Goal: Task Accomplishment & Management: Manage account settings

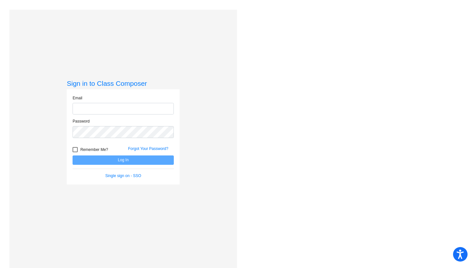
type input "[PERSON_NAME][EMAIL_ADDRESS][PERSON_NAME][DOMAIN_NAME]"
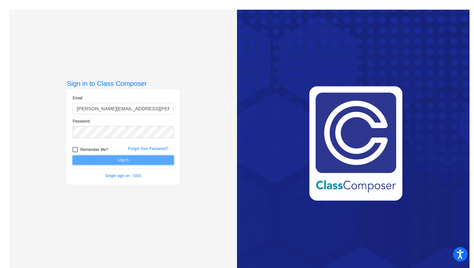
click at [140, 158] on button "Log In" at bounding box center [122, 159] width 101 height 9
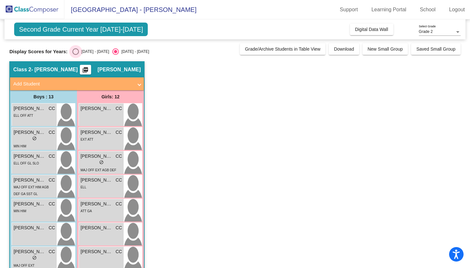
click at [73, 52] on div "Select an option" at bounding box center [75, 51] width 6 height 6
click at [75, 55] on input "[DATE] - [DATE]" at bounding box center [75, 55] width 0 height 0
radio input "true"
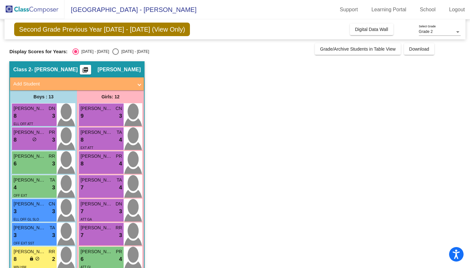
click at [421, 33] on span "Grade 2" at bounding box center [426, 31] width 14 height 5
click at [432, 32] on span "Grade 2" at bounding box center [440, 32] width 42 height 12
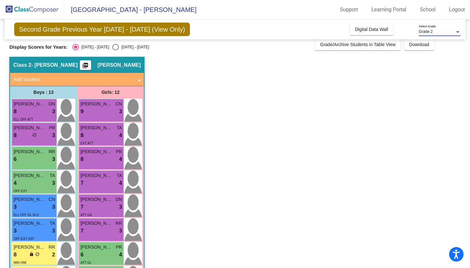
scroll to position [5, 0]
click at [112, 46] on div "Select an option" at bounding box center [115, 46] width 6 height 6
click at [115, 50] on input "[DATE] - [DATE]" at bounding box center [115, 50] width 0 height 0
radio input "true"
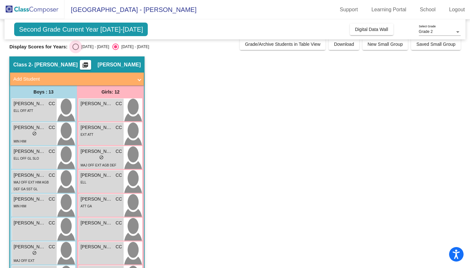
click at [76, 46] on div "Select an option" at bounding box center [75, 46] width 6 height 6
click at [76, 50] on input "[DATE] - [DATE]" at bounding box center [75, 50] width 0 height 0
radio input "true"
